Goal: Information Seeking & Learning: Learn about a topic

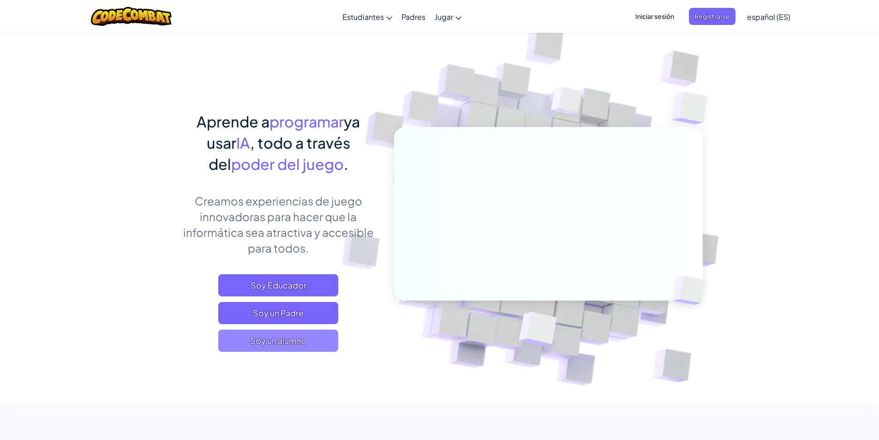
click at [300, 340] on font "Soy un alumno" at bounding box center [278, 340] width 56 height 11
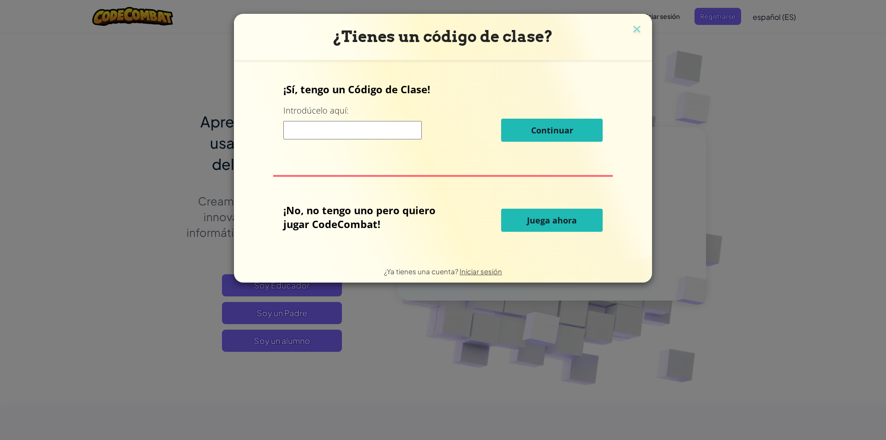
click at [519, 225] on button "Juega ahora" at bounding box center [552, 220] width 102 height 23
select select "es-ES"
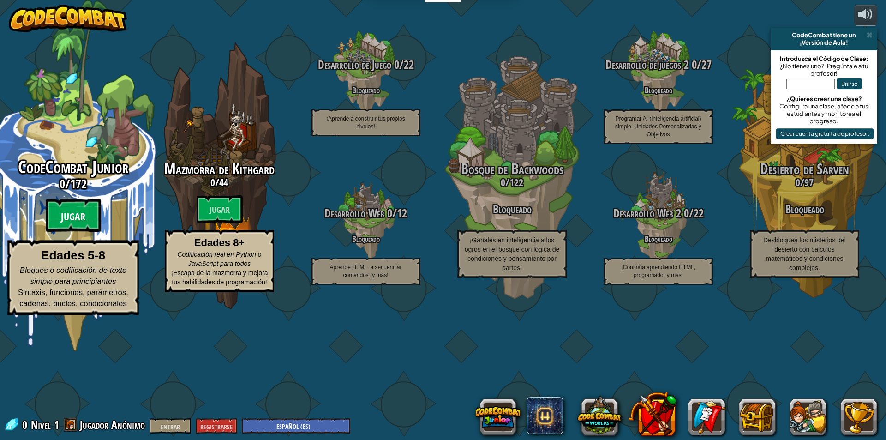
drag, startPoint x: 113, startPoint y: 223, endPoint x: 90, endPoint y: 261, distance: 44.5
click at [90, 232] on btn "Jugar" at bounding box center [73, 215] width 55 height 33
select select "es-ES"
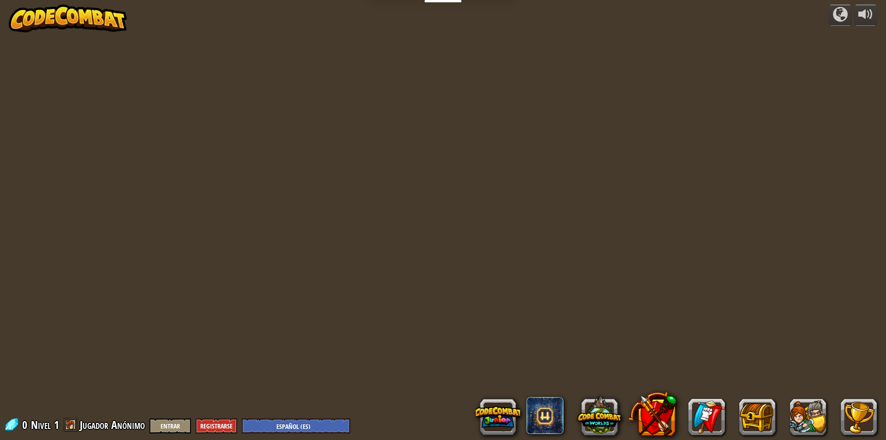
select select "es-ES"
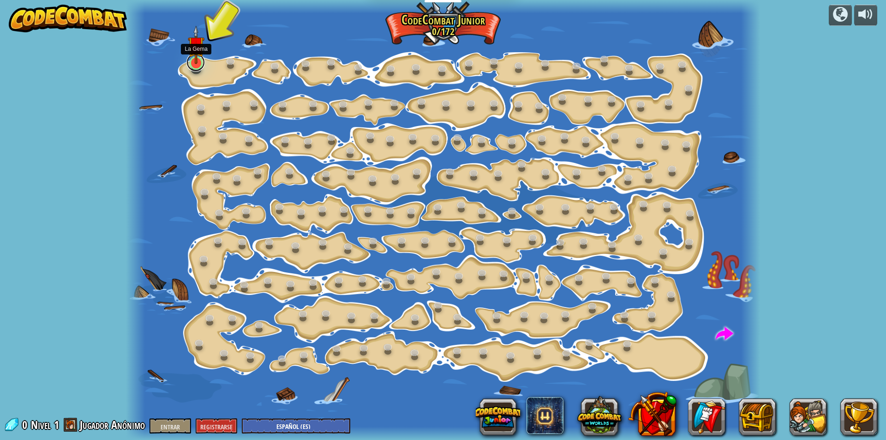
click at [193, 67] on link at bounding box center [195, 62] width 18 height 18
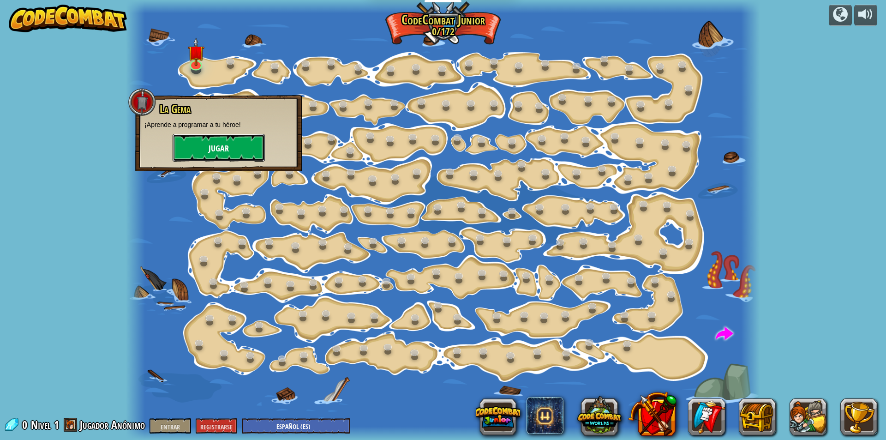
drag, startPoint x: 202, startPoint y: 139, endPoint x: 196, endPoint y: 143, distance: 7.3
click at [196, 143] on button "Jugar" at bounding box center [219, 148] width 92 height 28
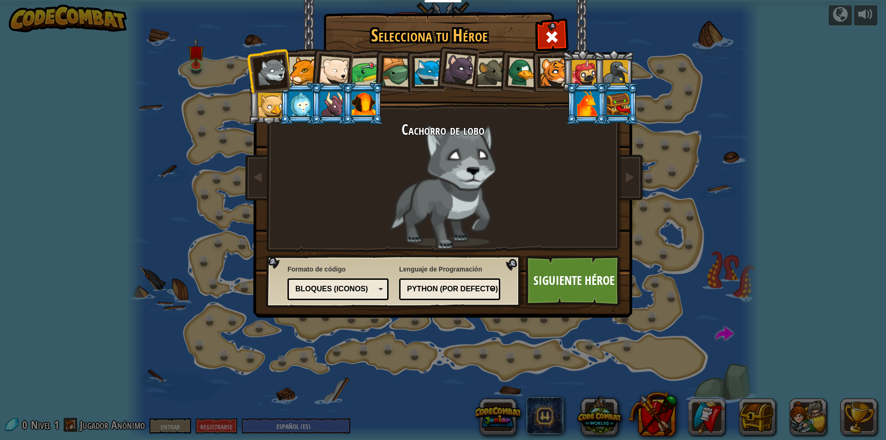
click at [332, 94] on div at bounding box center [332, 103] width 24 height 25
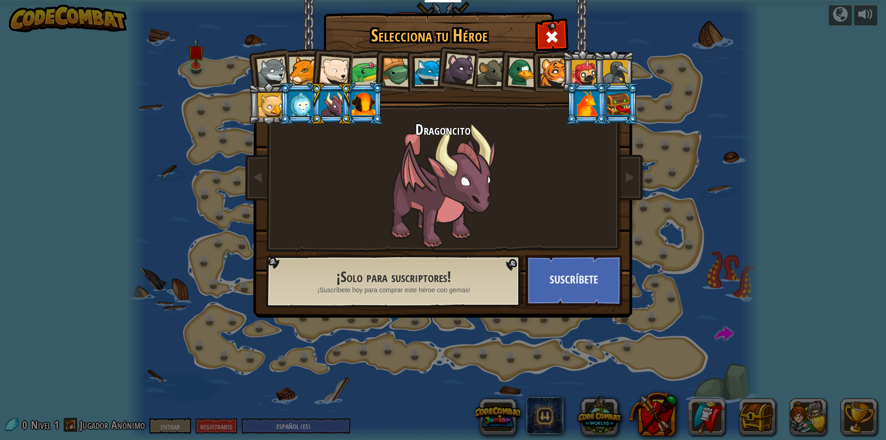
click at [353, 78] on div at bounding box center [366, 72] width 29 height 29
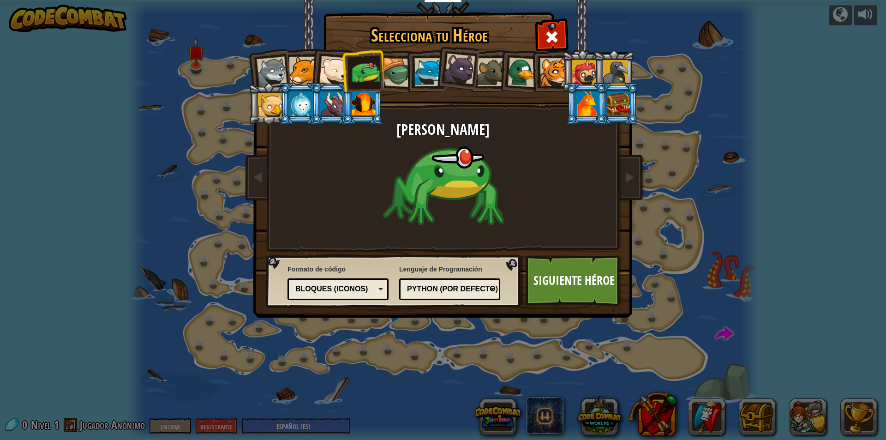
click at [415, 76] on div at bounding box center [428, 72] width 28 height 28
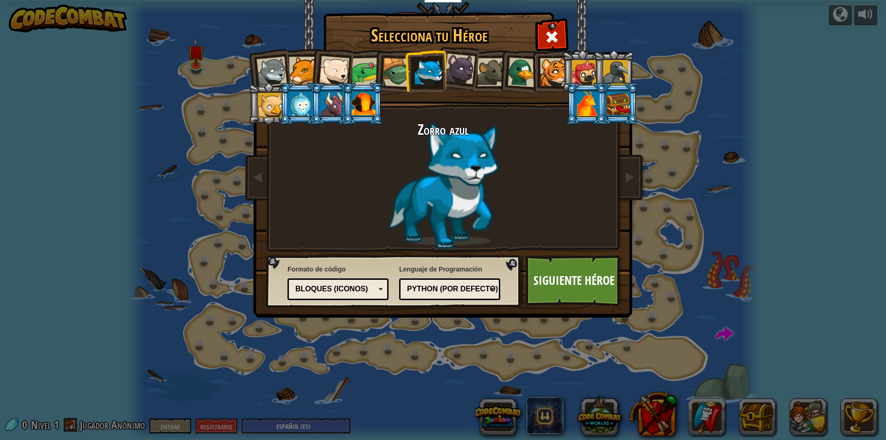
click at [449, 71] on div at bounding box center [459, 69] width 31 height 31
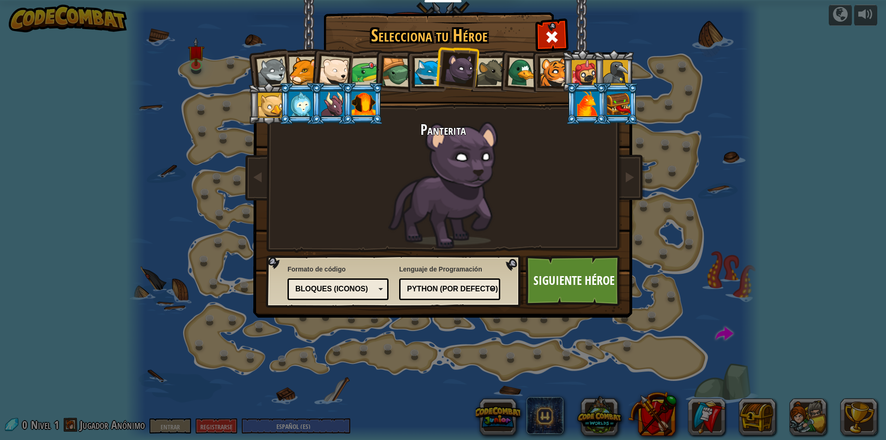
click at [480, 73] on div at bounding box center [491, 72] width 28 height 28
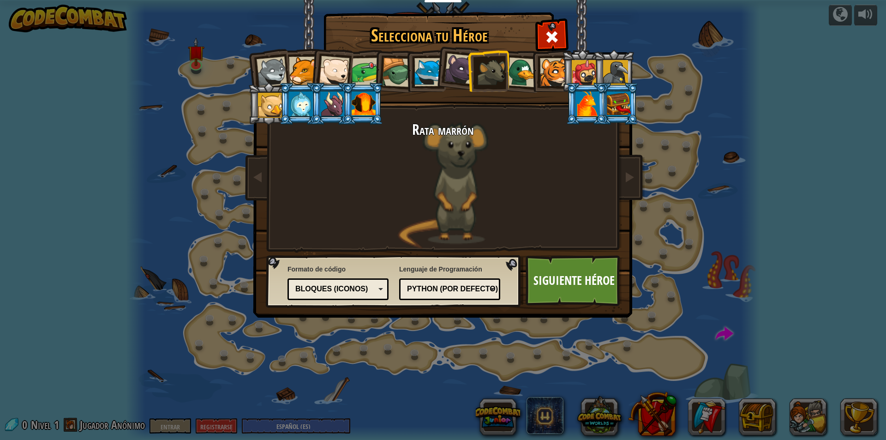
click at [581, 68] on div at bounding box center [584, 72] width 25 height 25
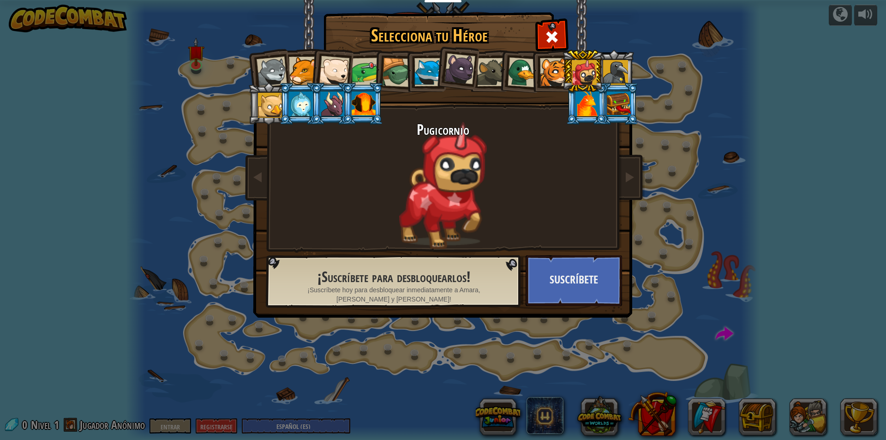
click at [460, 67] on div at bounding box center [459, 69] width 31 height 31
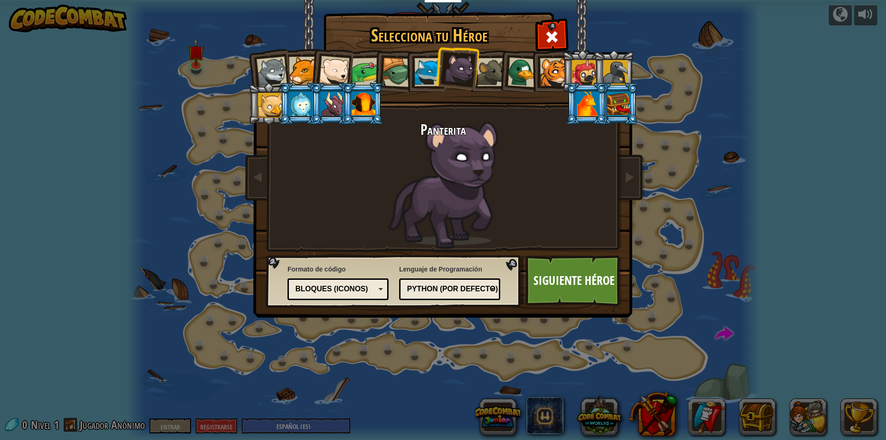
click at [274, 71] on div at bounding box center [272, 72] width 30 height 30
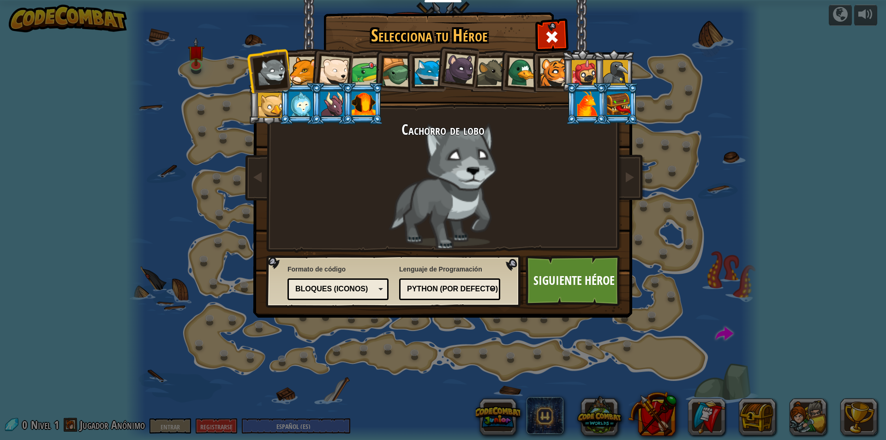
click at [483, 289] on font "Python (Por defecto)" at bounding box center [452, 289] width 91 height 8
click at [473, 377] on div "Selecciona tu Héroe 0 Cachorro de lobo Puma Cachorro de oso polar Rana Tortuga …" at bounding box center [443, 220] width 886 height 440
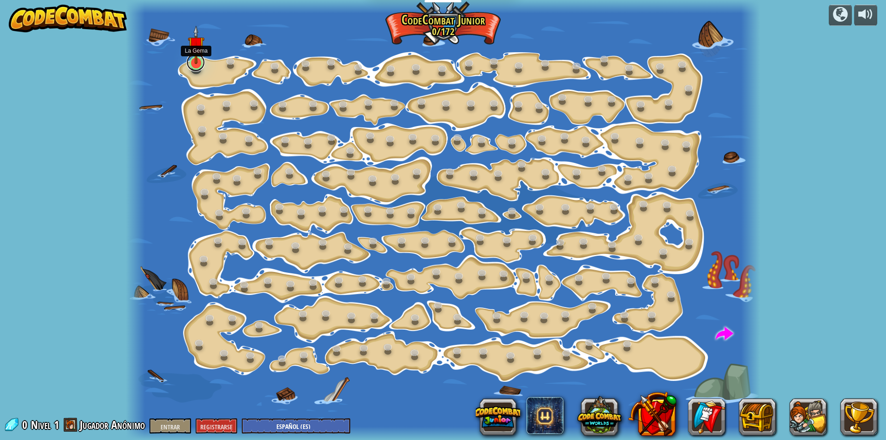
click at [194, 67] on link at bounding box center [195, 62] width 18 height 18
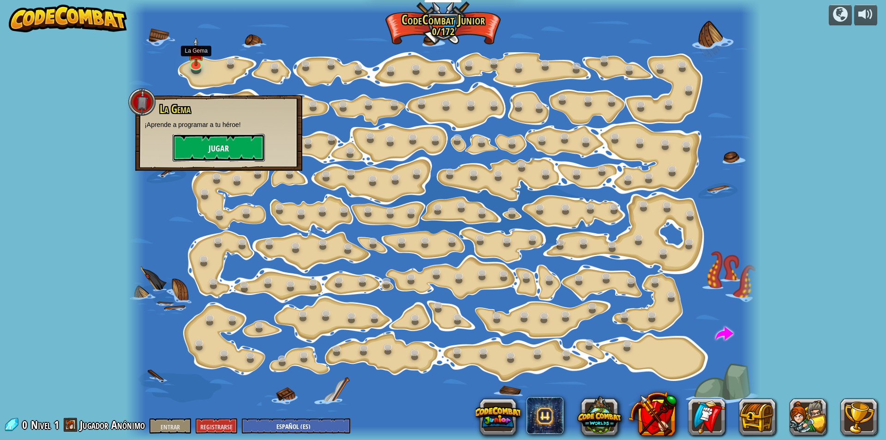
click at [216, 147] on font "Jugar" at bounding box center [219, 149] width 20 height 12
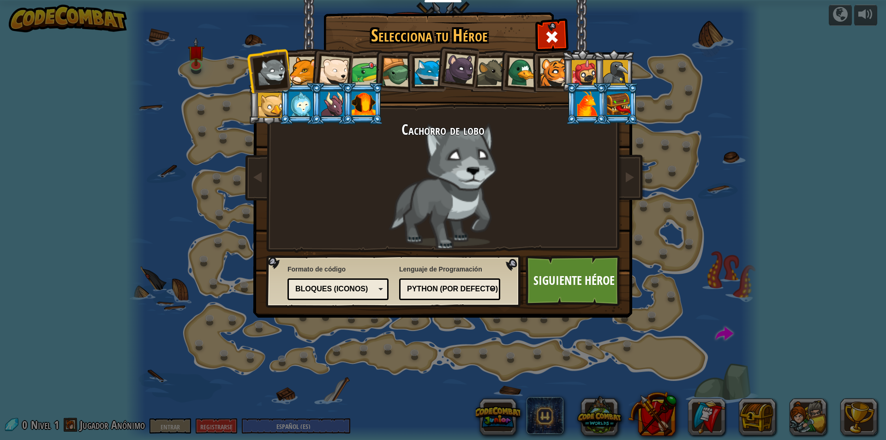
click at [370, 292] on div "Bloques (iconos)" at bounding box center [335, 289] width 80 height 11
click at [560, 283] on font "Siguiente héroe" at bounding box center [573, 280] width 81 height 17
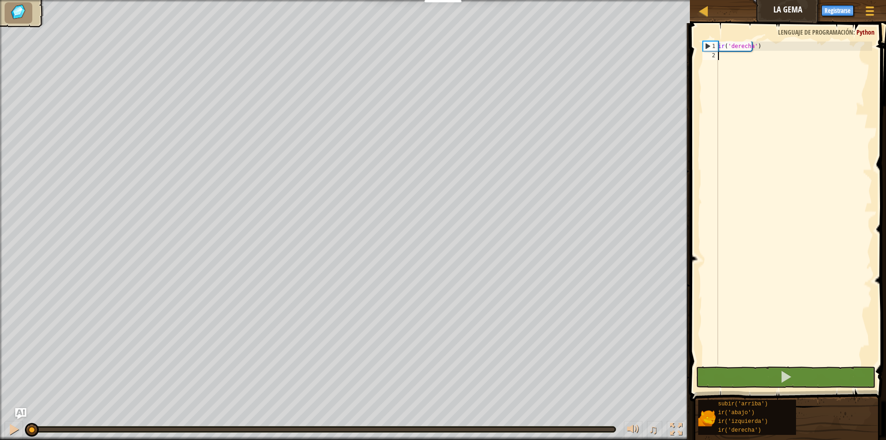
click at [766, 47] on div "ir ( 'derecha' )" at bounding box center [794, 212] width 156 height 341
type textarea "go('right')"
click at [771, 48] on div "ir ( 'derecha' )" at bounding box center [794, 212] width 156 height 341
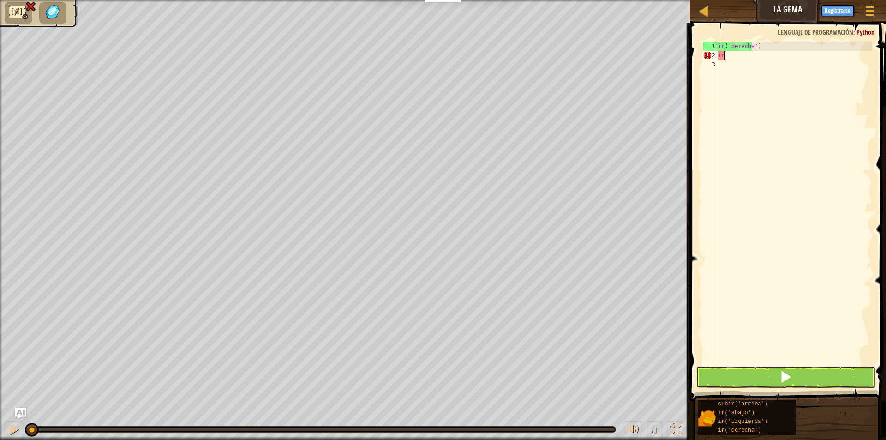
scroll to position [4, 0]
type textarea "ir("
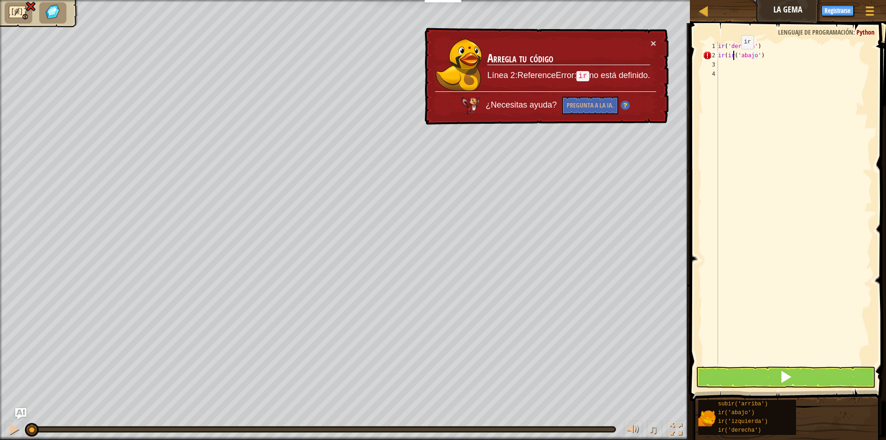
click at [733, 58] on div "ir ( 'derecha' ) ir ( ir ( 'abajo' )" at bounding box center [794, 212] width 156 height 341
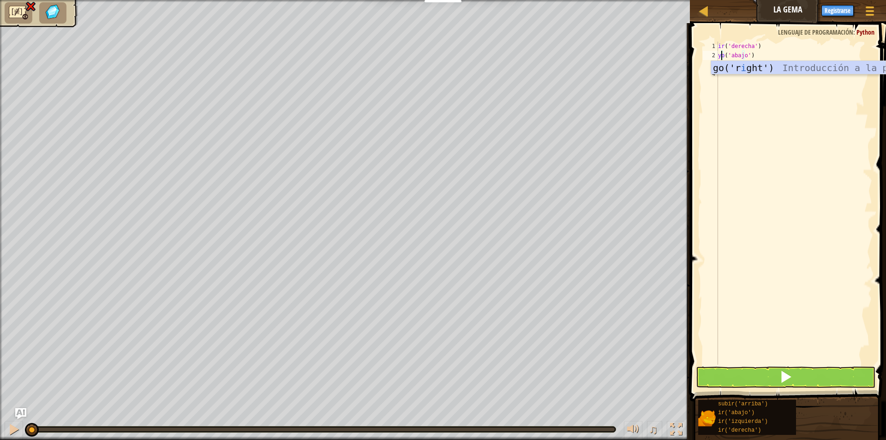
scroll to position [4, 1]
drag, startPoint x: 760, startPoint y: 57, endPoint x: 720, endPoint y: 52, distance: 40.0
click at [720, 52] on div "ir ( 'derecha' ) ir ( 'abajo' )" at bounding box center [794, 212] width 156 height 341
type textarea "ir('down')"
click at [788, 59] on div "ir ( 'derecha' ) ir ( 'abajo' )" at bounding box center [794, 203] width 156 height 323
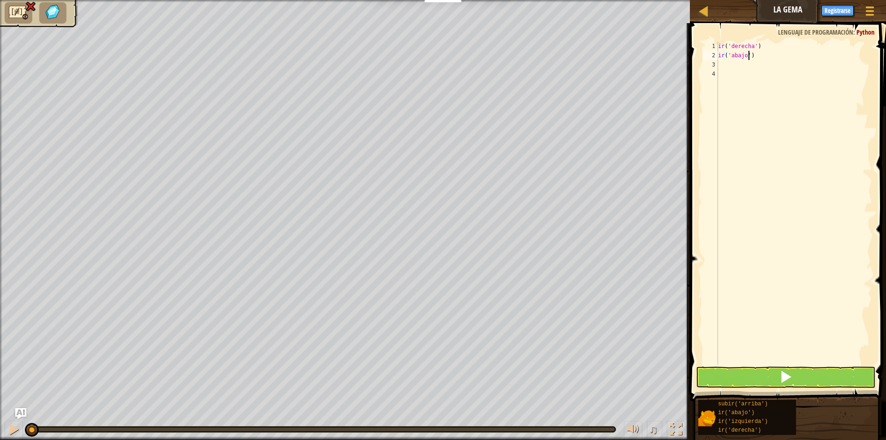
drag, startPoint x: 781, startPoint y: 54, endPoint x: 752, endPoint y: 54, distance: 29.1
click at [752, 54] on div "ir ( 'derecha' ) ir ( 'abajo' )" at bounding box center [794, 212] width 156 height 341
select select "es-ES"
